Goal: Task Accomplishment & Management: Complete application form

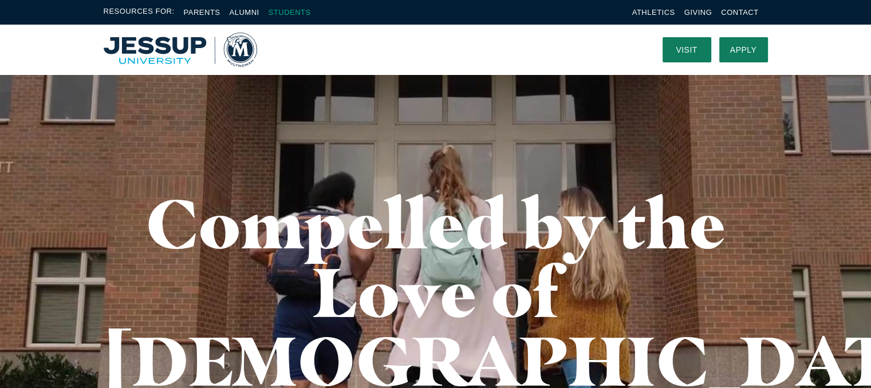
click at [296, 10] on link "Students" at bounding box center [290, 12] width 42 height 9
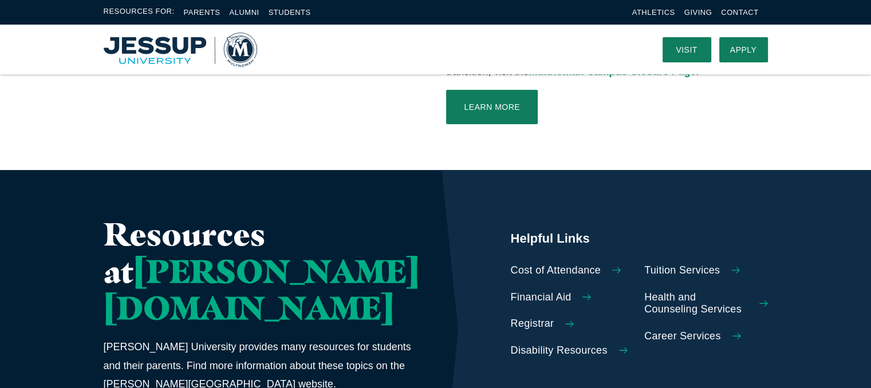
scroll to position [346, 0]
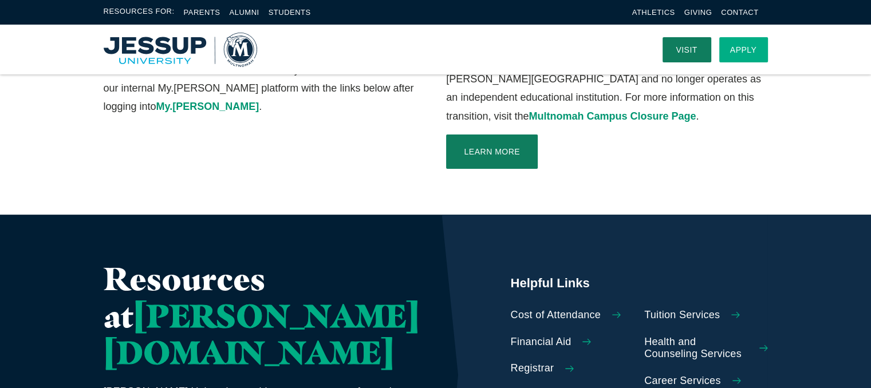
click at [743, 44] on link "Apply" at bounding box center [743, 49] width 49 height 25
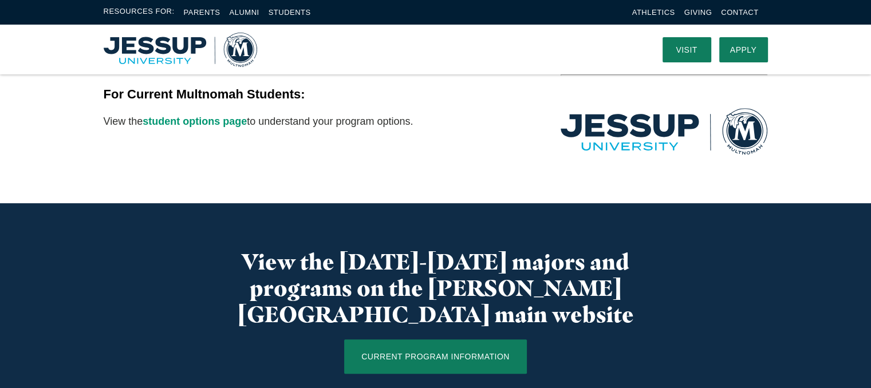
scroll to position [436, 0]
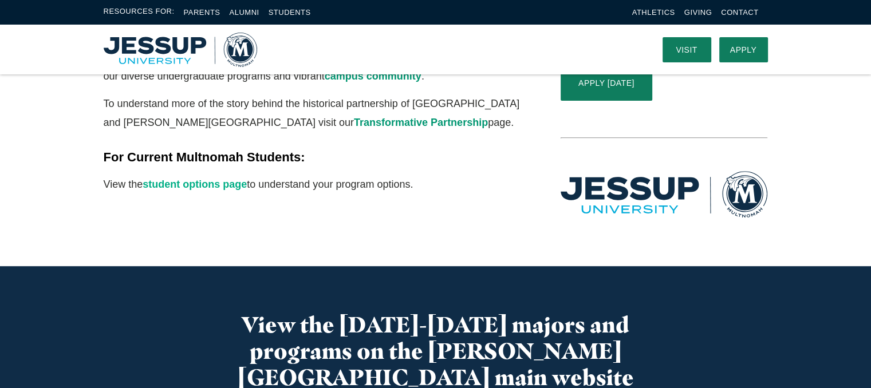
click at [234, 179] on link "student options page" at bounding box center [195, 184] width 104 height 11
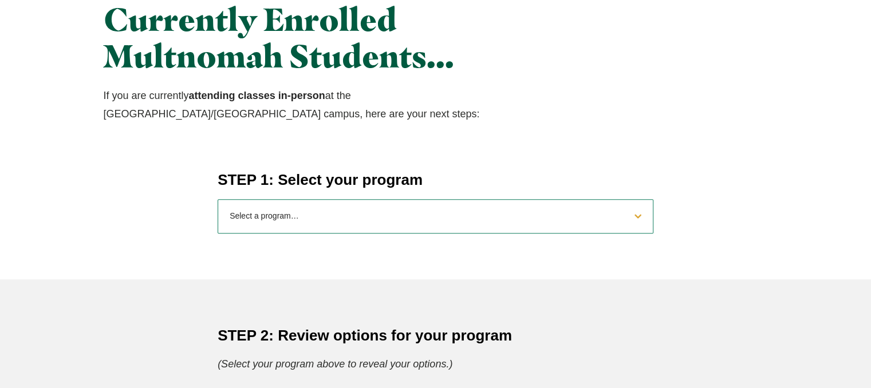
scroll to position [401, 0]
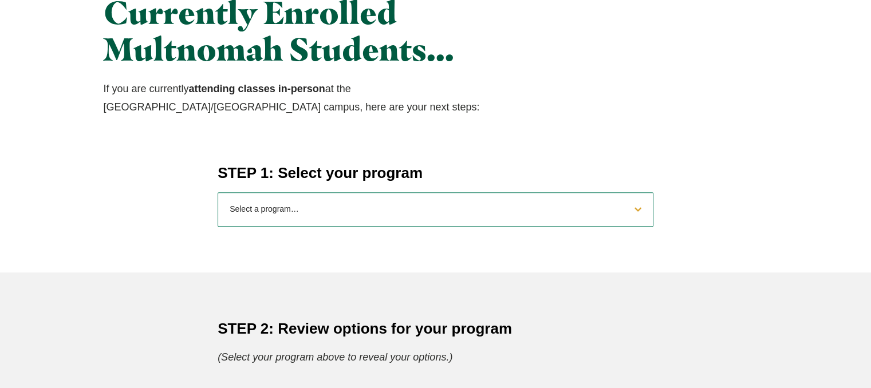
click at [423, 209] on select "Select a program… BS [DEMOGRAPHIC_DATA] and Theology BS Biology BS Business Adm…" at bounding box center [436, 209] width 436 height 34
click at [493, 123] on div "Currently Enrolled Multnomah Students… If you are currently attending classes i…" at bounding box center [435, 55] width 871 height 214
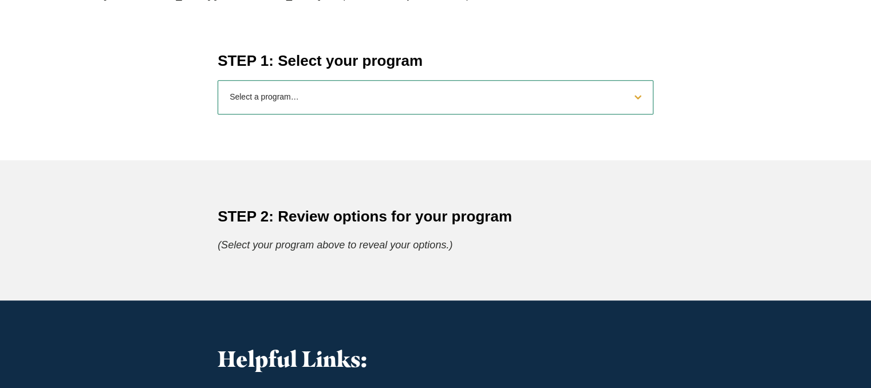
scroll to position [513, 0]
click at [437, 93] on select "Select a program… BS [DEMOGRAPHIC_DATA] and Theology BS Biology BS Business Adm…" at bounding box center [436, 97] width 436 height 34
select select "2025psychology"
click at [218, 80] on select "Select a program… BS [DEMOGRAPHIC_DATA] and Theology BS Biology BS Business Adm…" at bounding box center [436, 97] width 436 height 34
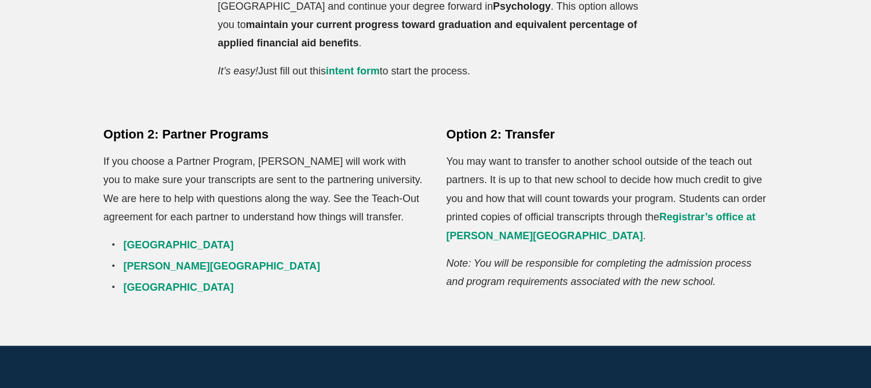
scroll to position [866, 0]
